Goal: Transaction & Acquisition: Subscribe to service/newsletter

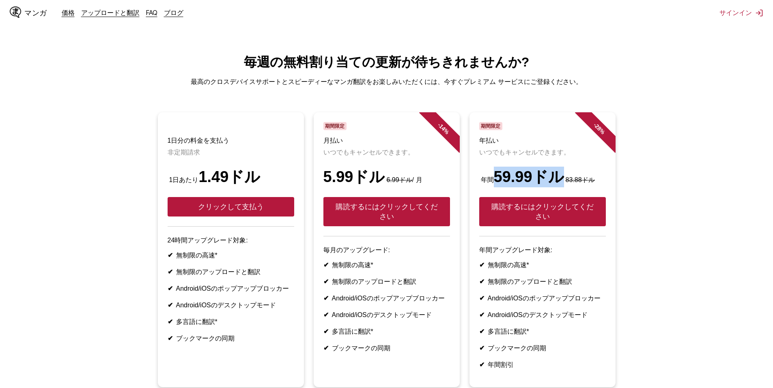
drag, startPoint x: 491, startPoint y: 179, endPoint x: 557, endPoint y: 187, distance: 66.5
click at [557, 185] on font "年間 59.99ドル" at bounding box center [521, 176] width 85 height 17
copy font "59.99ドル"
click at [616, 103] on main "毎週の無料割り当ての更新が待ちきれませんか? 最高のクロスデバイスサポートとスピーディーなマンガ翻訳をお楽しみいただくには、今すぐプレミアム サービスにご登録…" at bounding box center [386, 245] width 773 height 383
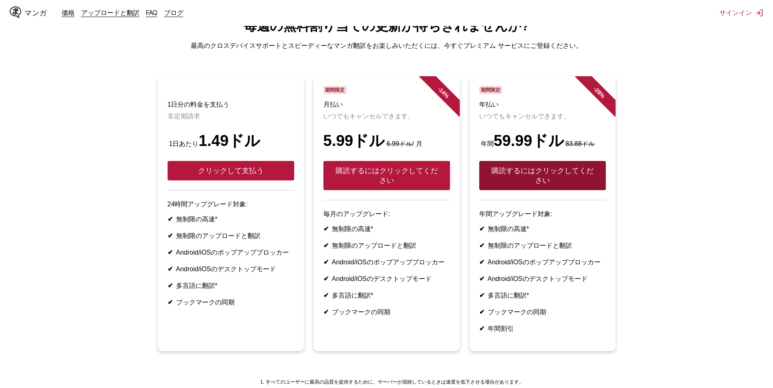
scroll to position [41, 0]
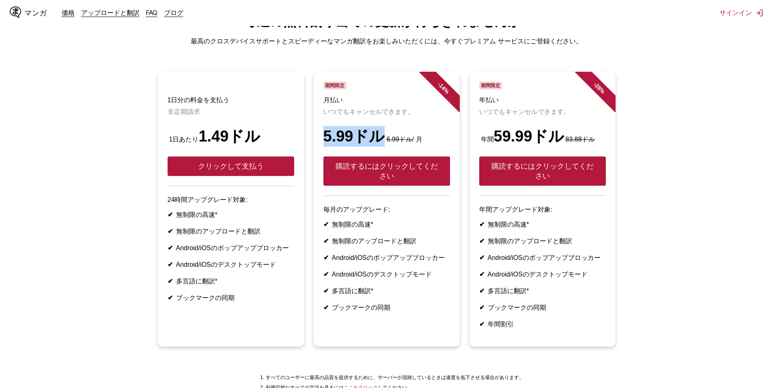
drag, startPoint x: 319, startPoint y: 146, endPoint x: 379, endPoint y: 142, distance: 60.6
click at [379, 142] on article "- 14 % 期間限定 月払い いつでもキャンセルできます。 5.99ドル 6.99ドル / 月 購読するにはクリックしてください 毎月のアップグレード: ✔…" at bounding box center [387, 209] width 146 height 275
copy font "5.99ドル"
click at [390, 180] on font "購読するにはクリックしてください" at bounding box center [386, 171] width 102 height 18
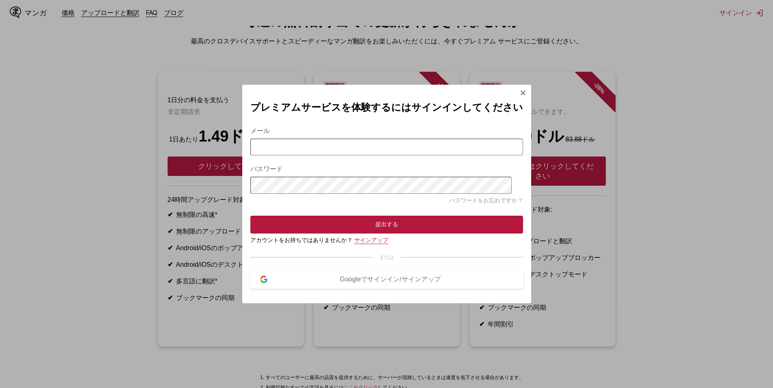
click at [388, 241] on font "サインアップ" at bounding box center [371, 240] width 34 height 6
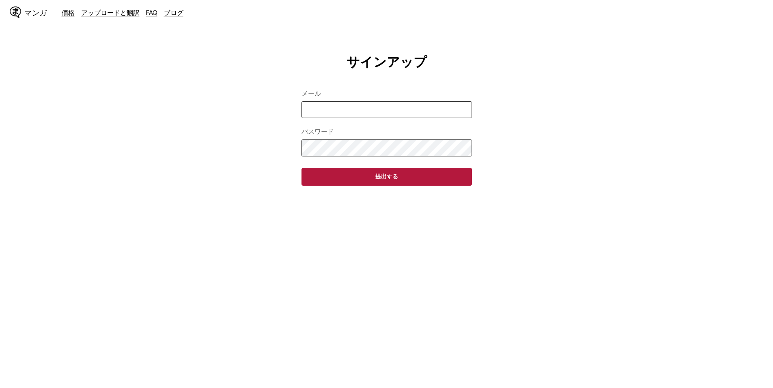
click at [375, 117] on input "メール" at bounding box center [386, 109] width 170 height 17
type input "**********"
click at [301, 168] on button "提出する" at bounding box center [386, 177] width 170 height 18
